Goal: Find contact information: Find contact information

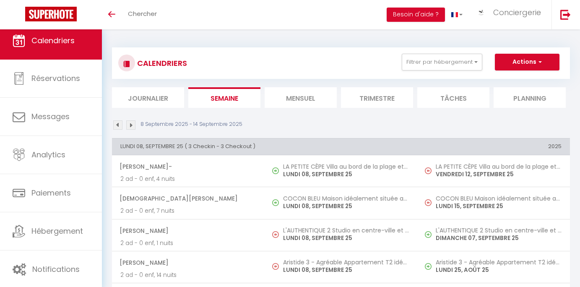
click at [294, 94] on li "Mensuel" at bounding box center [301, 97] width 72 height 21
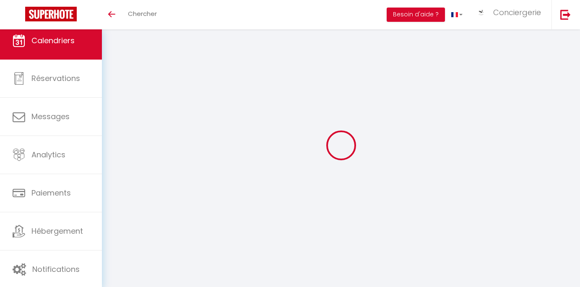
select select
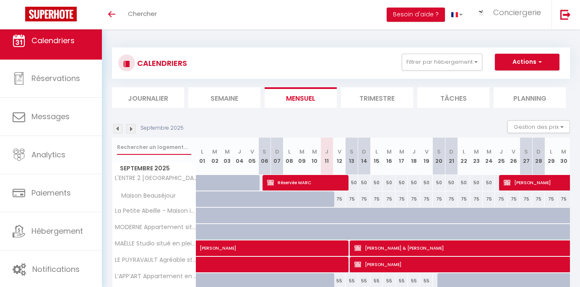
click at [184, 146] on input "text" at bounding box center [154, 147] width 74 height 15
type input "p"
select select
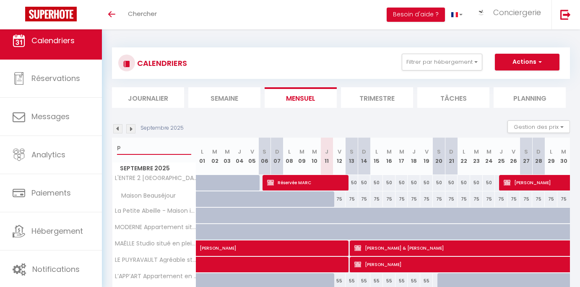
select select
type input "ph"
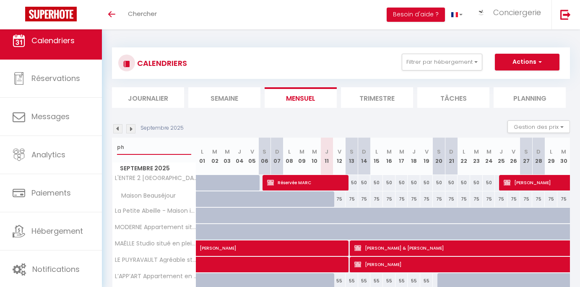
select select
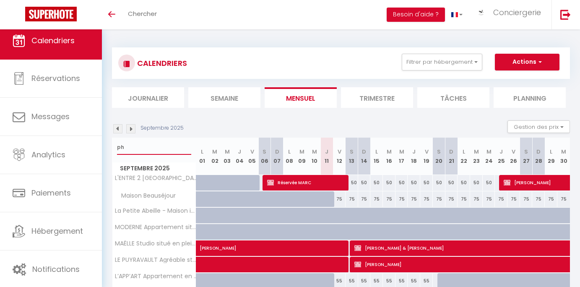
select select
type input "phi"
select select
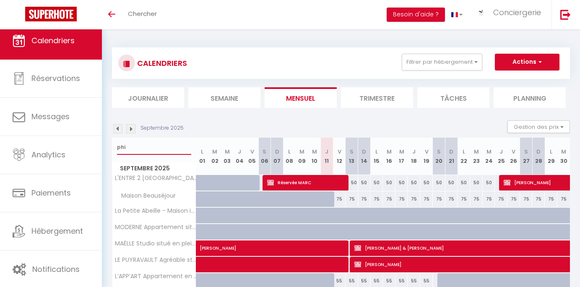
select select
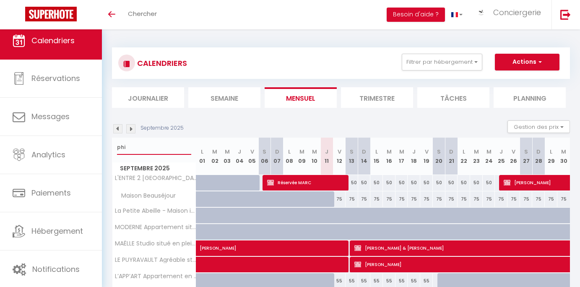
type input "phil"
select select
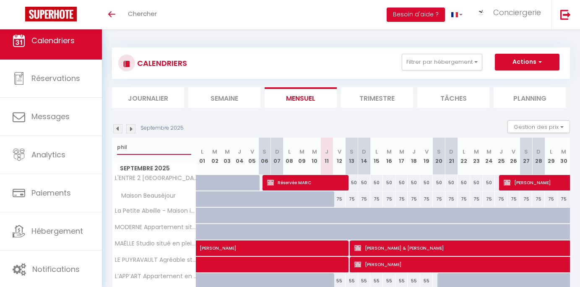
select select
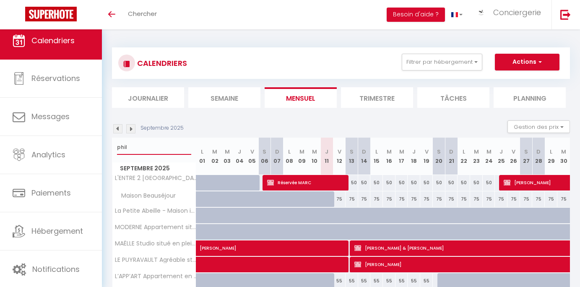
select select
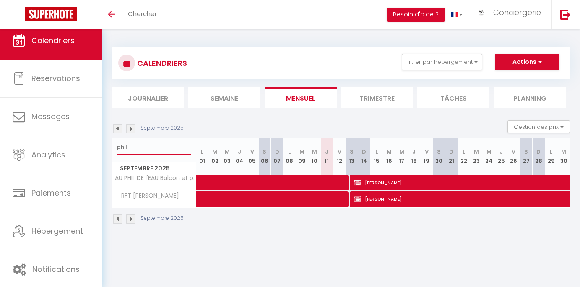
type input "phil"
click at [486, 180] on span "[PERSON_NAME]" at bounding box center [556, 182] width 405 height 16
select select "OK"
select select "KO"
select select "0"
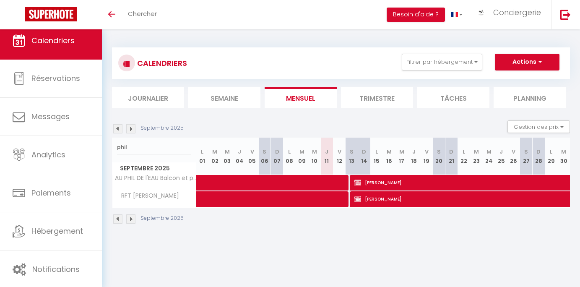
select select "0"
select select "1"
select select
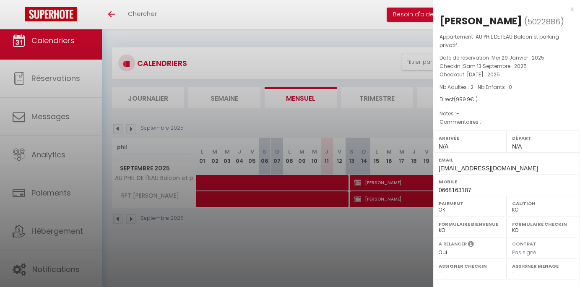
click at [333, 48] on div at bounding box center [290, 143] width 580 height 287
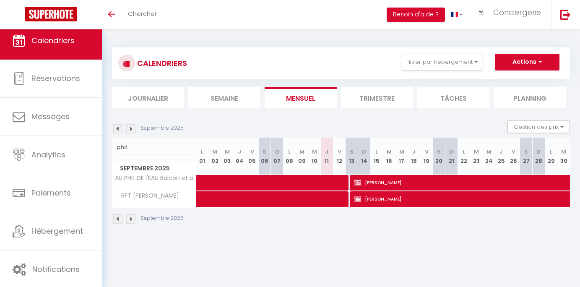
click at [386, 182] on span "[PERSON_NAME]" at bounding box center [556, 182] width 405 height 16
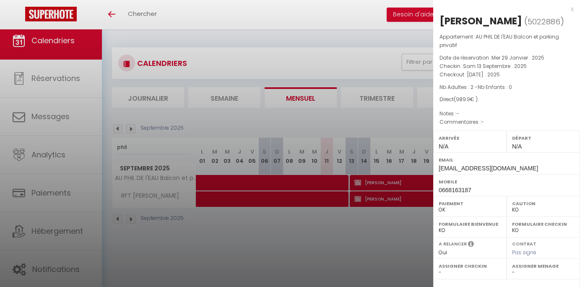
click at [334, 224] on div at bounding box center [290, 143] width 580 height 287
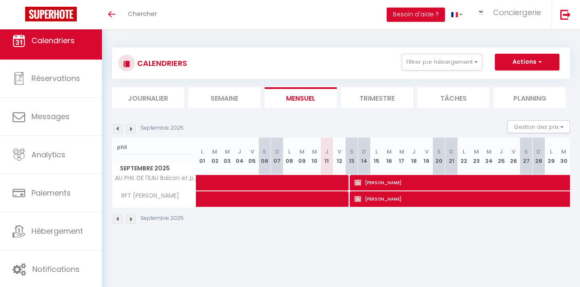
click at [390, 183] on span "[PERSON_NAME]" at bounding box center [556, 182] width 405 height 16
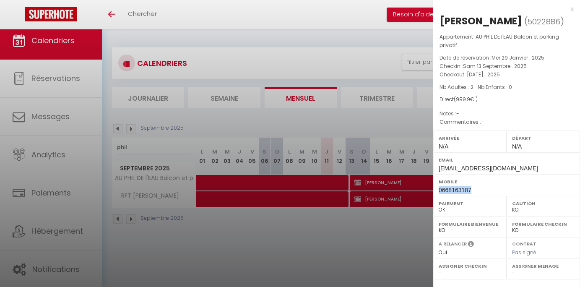
drag, startPoint x: 471, startPoint y: 200, endPoint x: 437, endPoint y: 203, distance: 34.1
click at [437, 196] on div "Mobile 0668163187" at bounding box center [506, 185] width 147 height 22
copy span "0668163187"
